Goal: Task Accomplishment & Management: Manage account settings

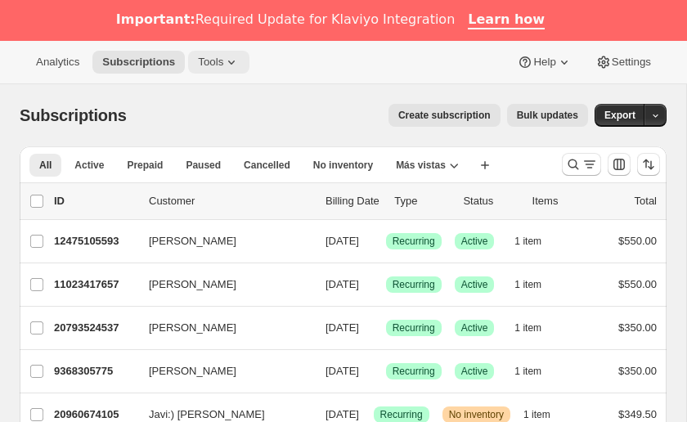
click at [234, 69] on icon at bounding box center [231, 62] width 16 height 16
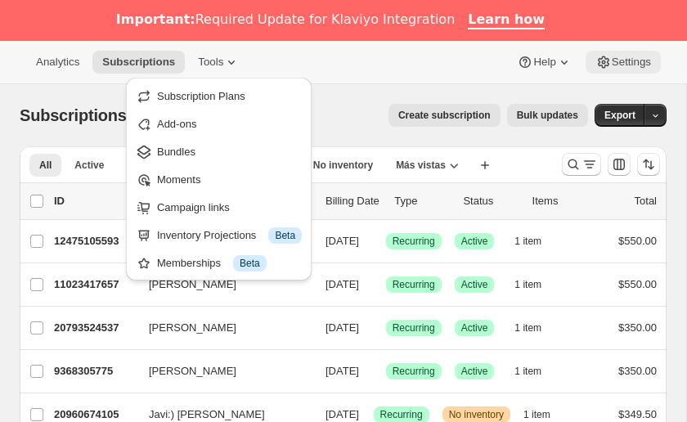
click at [625, 60] on span "Settings" at bounding box center [631, 62] width 39 height 13
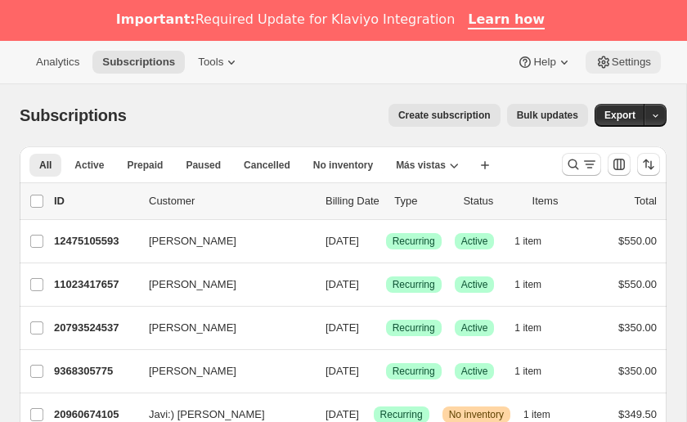
click at [623, 62] on span "Settings" at bounding box center [631, 62] width 39 height 13
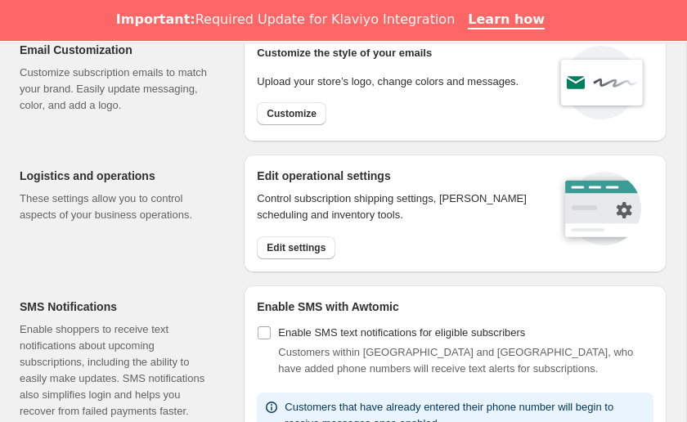
scroll to position [101, 0]
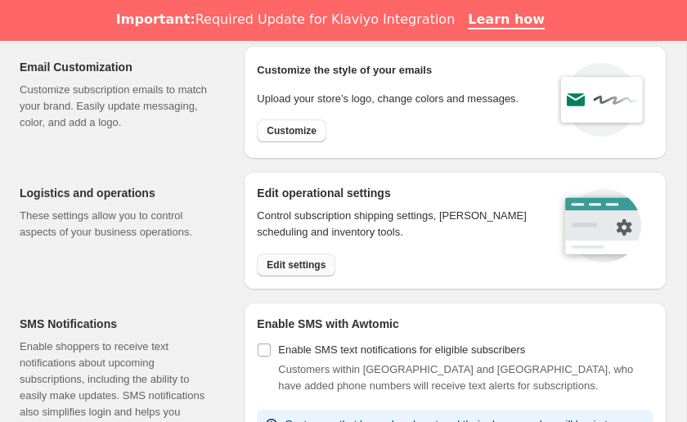
click at [294, 270] on span "Edit settings" at bounding box center [296, 265] width 59 height 13
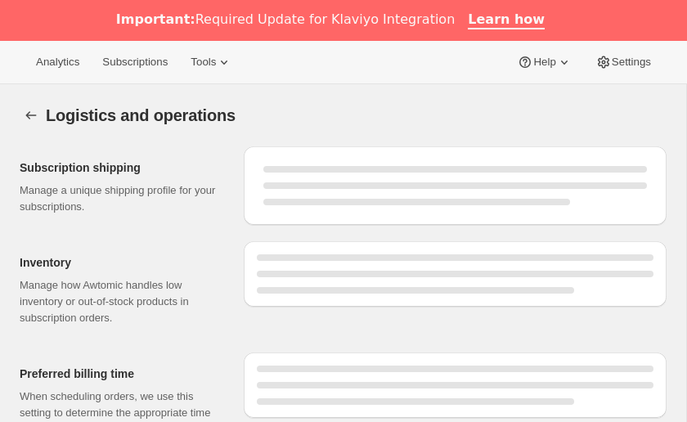
select select "DAY"
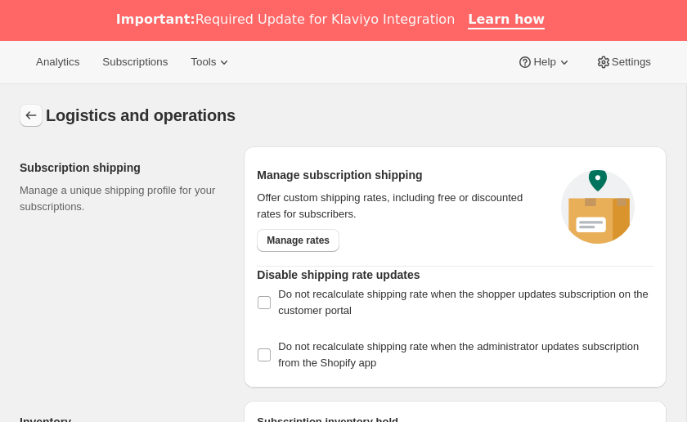
click at [26, 117] on icon "Settings" at bounding box center [31, 115] width 16 height 16
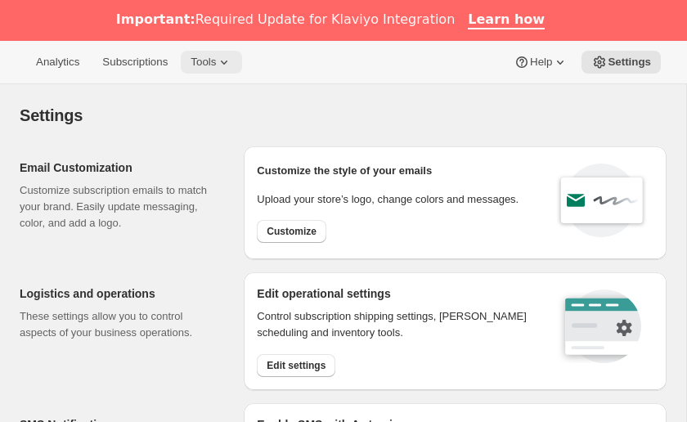
click at [227, 68] on icon at bounding box center [224, 62] width 16 height 16
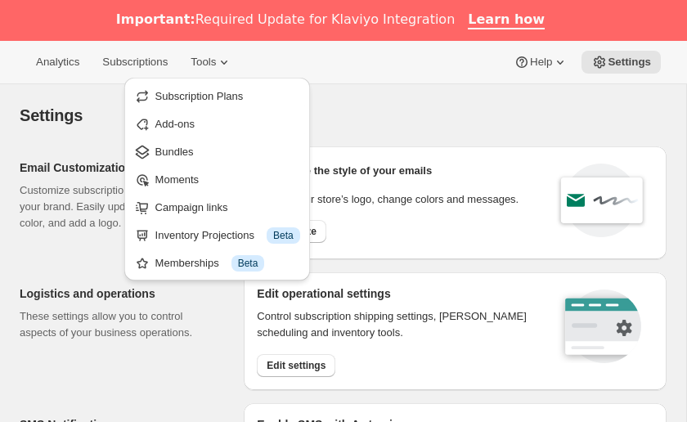
click at [446, 120] on div "Settings" at bounding box center [343, 115] width 647 height 23
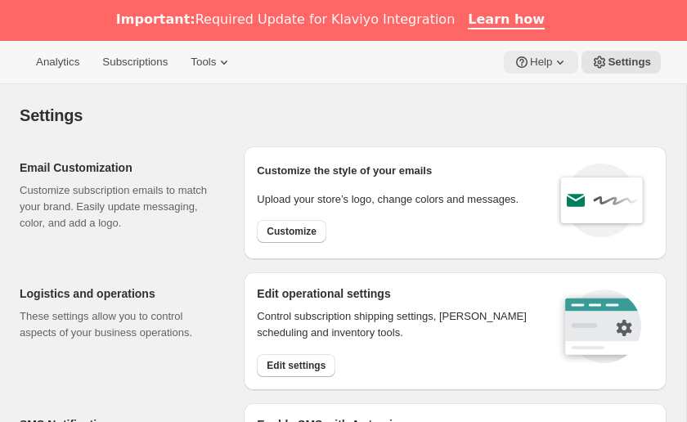
click at [571, 66] on button "Help" at bounding box center [541, 62] width 74 height 23
click at [563, 65] on icon at bounding box center [560, 62] width 16 height 16
click at [232, 63] on icon at bounding box center [224, 62] width 16 height 16
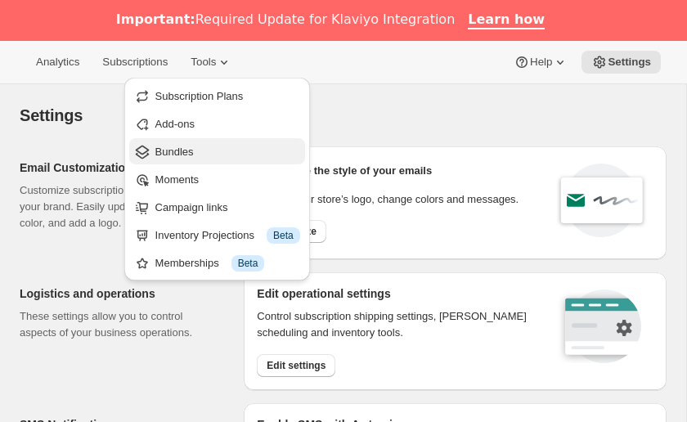
click at [208, 161] on button "Bundles" at bounding box center [217, 151] width 176 height 26
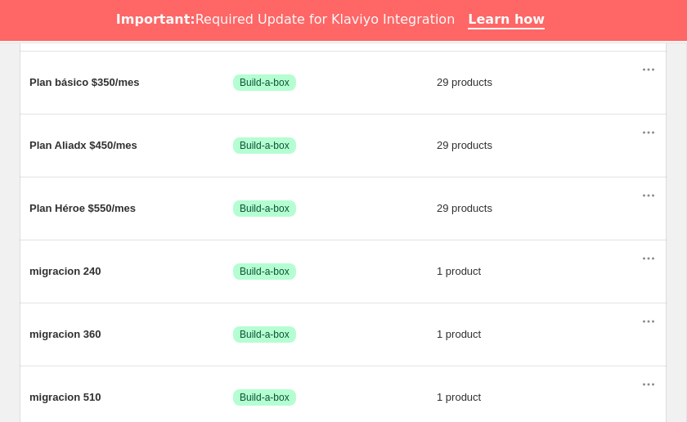
scroll to position [330, 0]
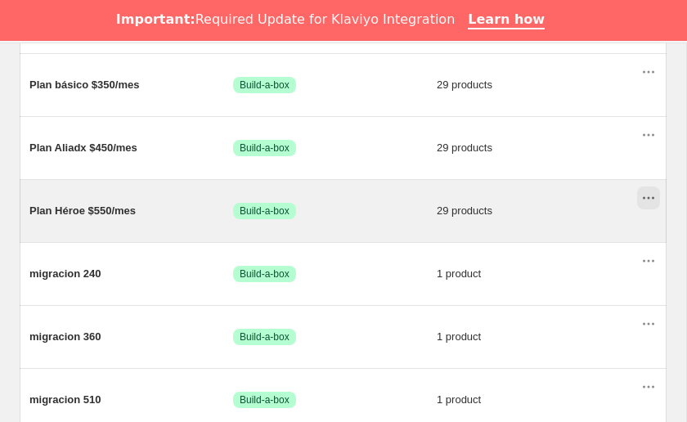
click at [652, 200] on icon "Acciones para Plan Héroe $550/mes" at bounding box center [649, 198] width 16 height 16
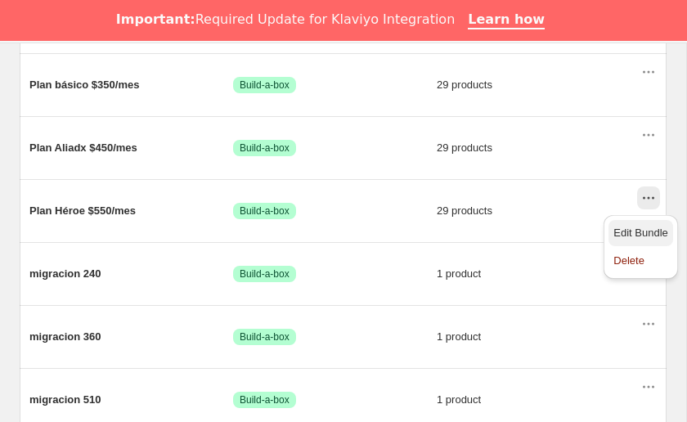
click at [650, 233] on span "Edit Bundle" at bounding box center [641, 233] width 55 height 12
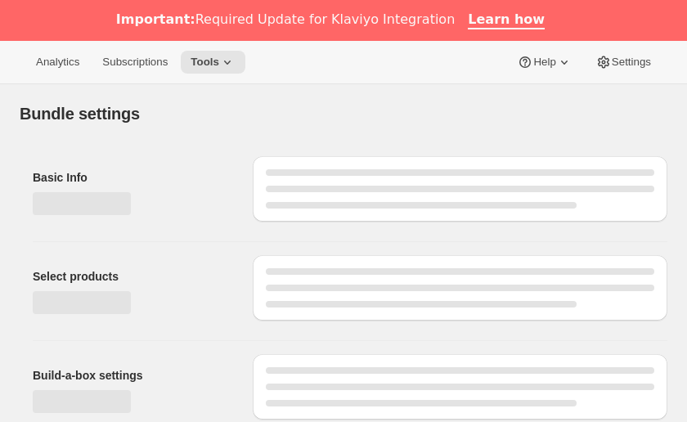
type input "Plan Héroe $550/mes"
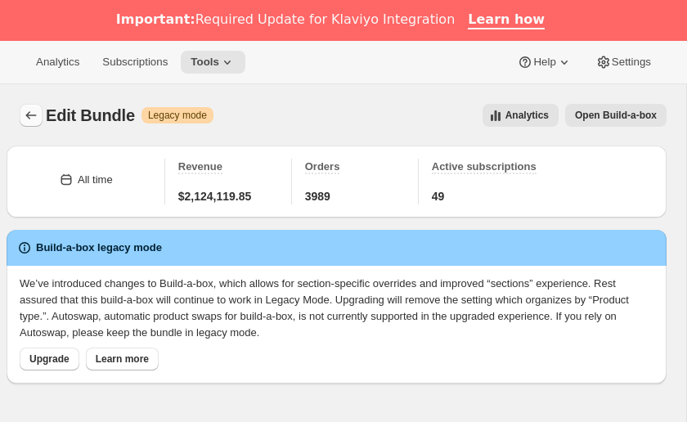
click at [30, 107] on icon "Bundles" at bounding box center [31, 115] width 16 height 16
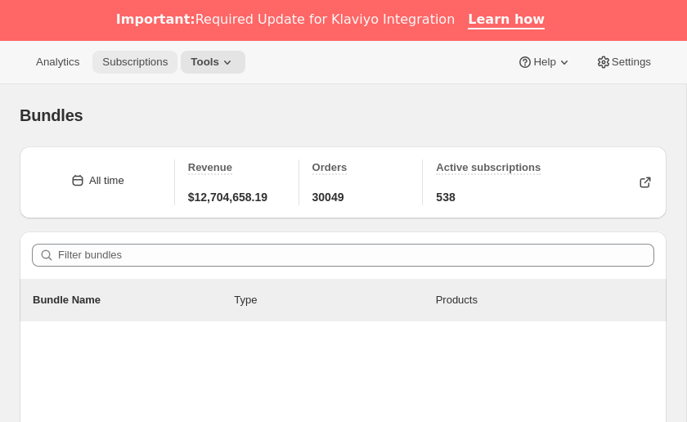
click at [136, 69] on button "Subscriptions" at bounding box center [134, 62] width 85 height 23
